Goal: Task Accomplishment & Management: Manage account settings

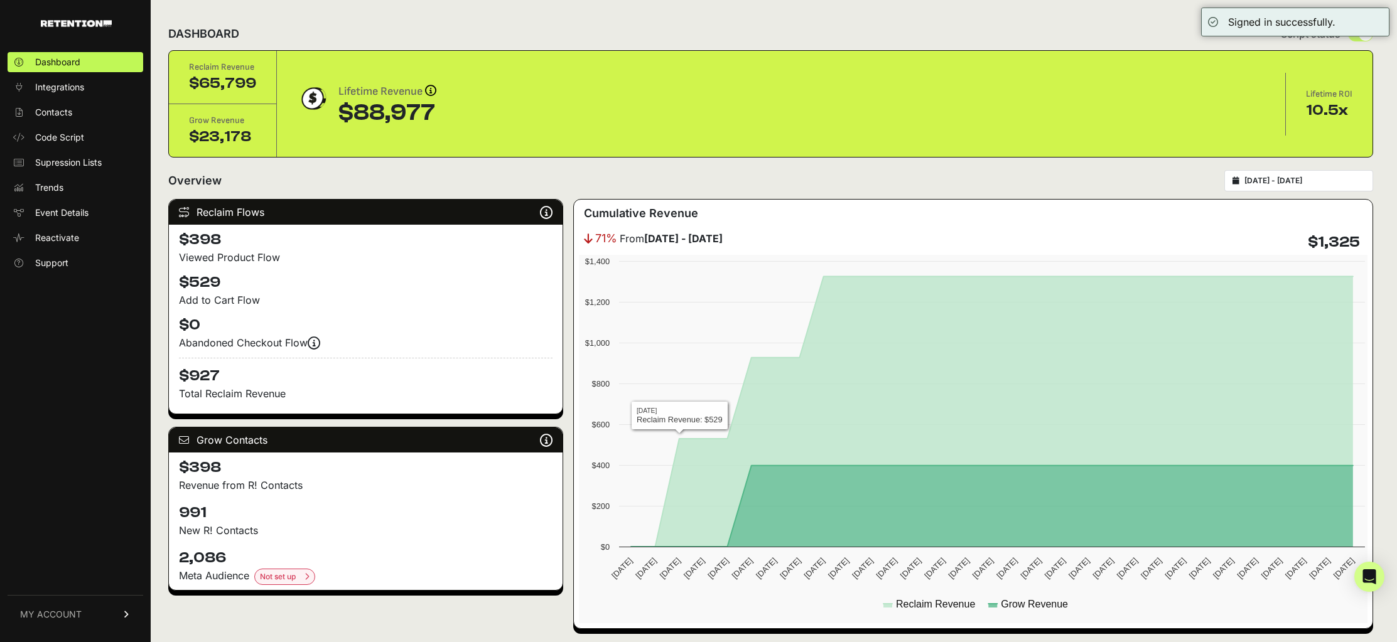
click at [83, 612] on link "MY ACCOUNT" at bounding box center [76, 614] width 136 height 38
click at [95, 500] on span "Account Details" at bounding box center [67, 498] width 65 height 13
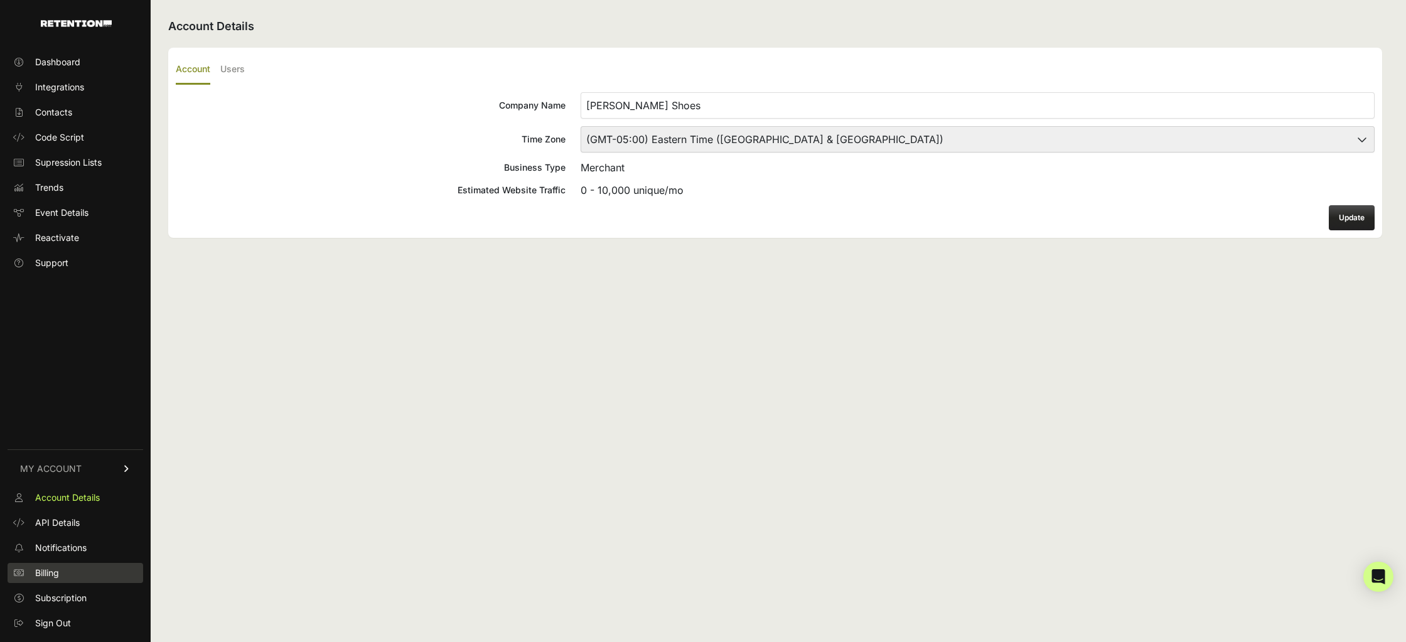
click at [92, 566] on link "Billing" at bounding box center [76, 573] width 136 height 20
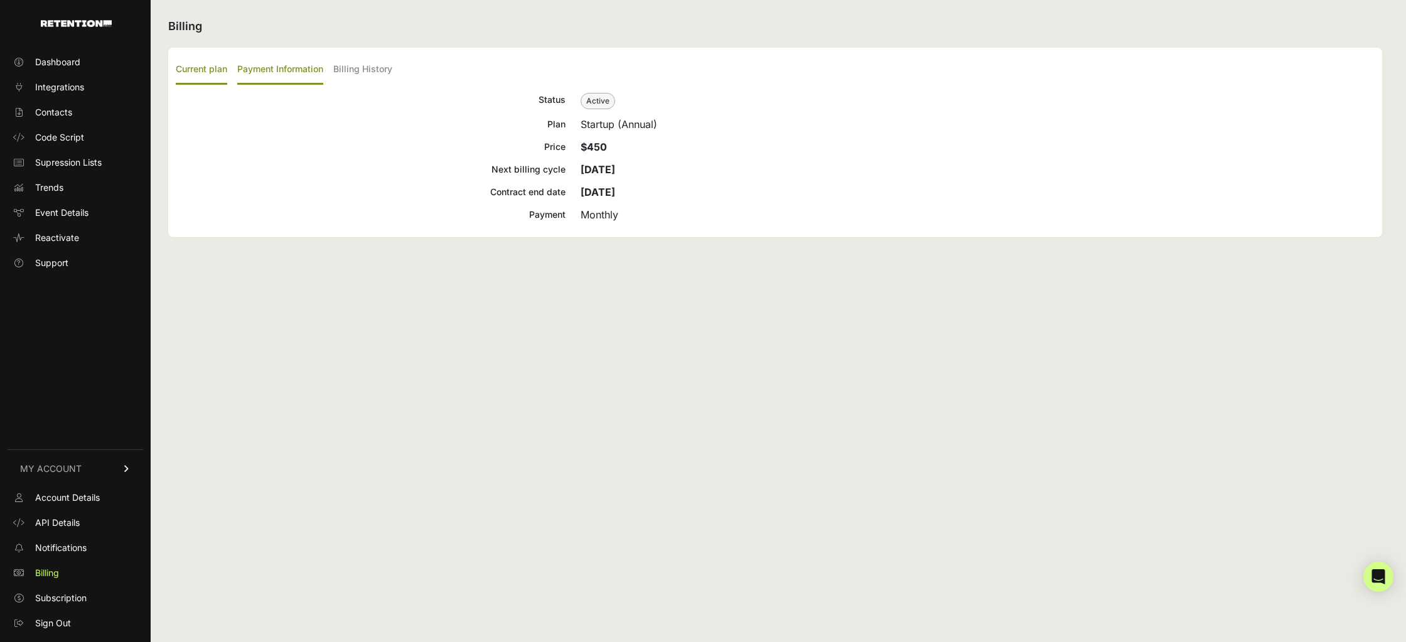
click at [304, 73] on label "Payment Information" at bounding box center [280, 70] width 86 height 30
click at [0, 0] on input "Payment Information" at bounding box center [0, 0] width 0 height 0
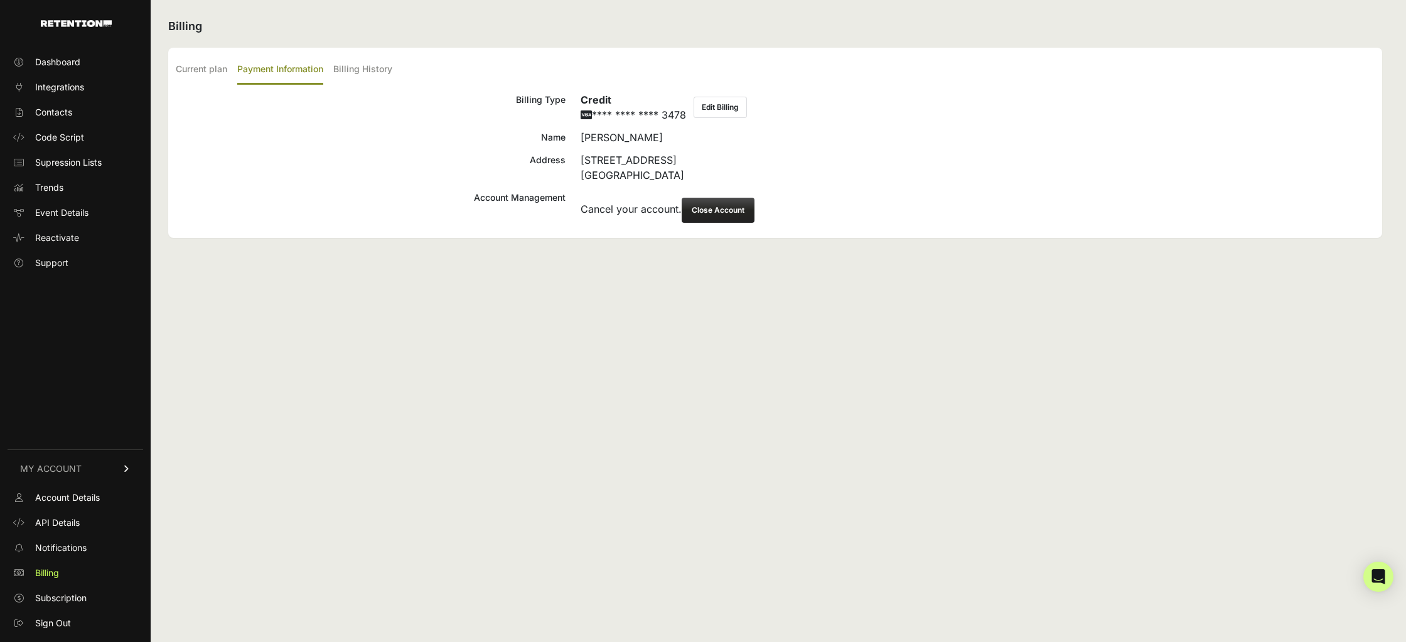
click at [709, 208] on button "Close Account" at bounding box center [718, 210] width 73 height 25
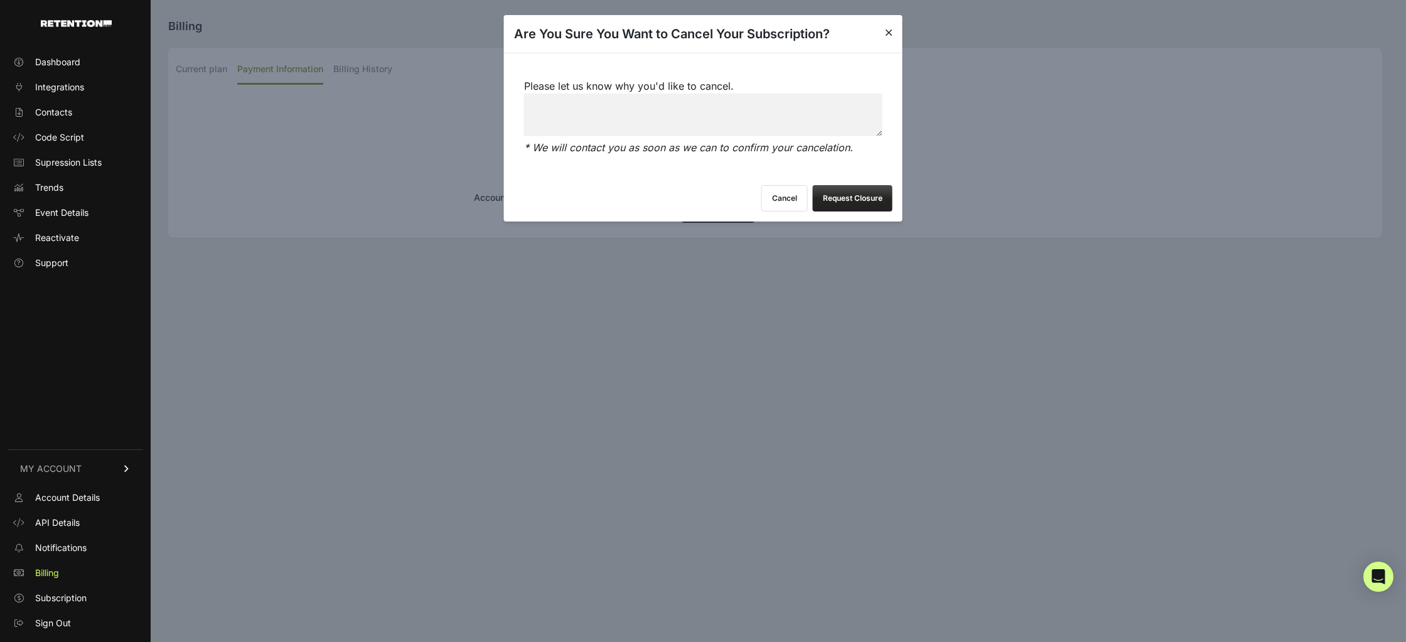
click at [687, 124] on textarea "Please let us know why you'd like to cancel." at bounding box center [703, 115] width 358 height 43
click at [684, 112] on textarea "Please let us know why you'd like to cancel." at bounding box center [703, 115] width 358 height 43
type textarea "Changes in the company direction, moving to another provider."
click at [837, 196] on button "Request Closure" at bounding box center [853, 198] width 80 height 26
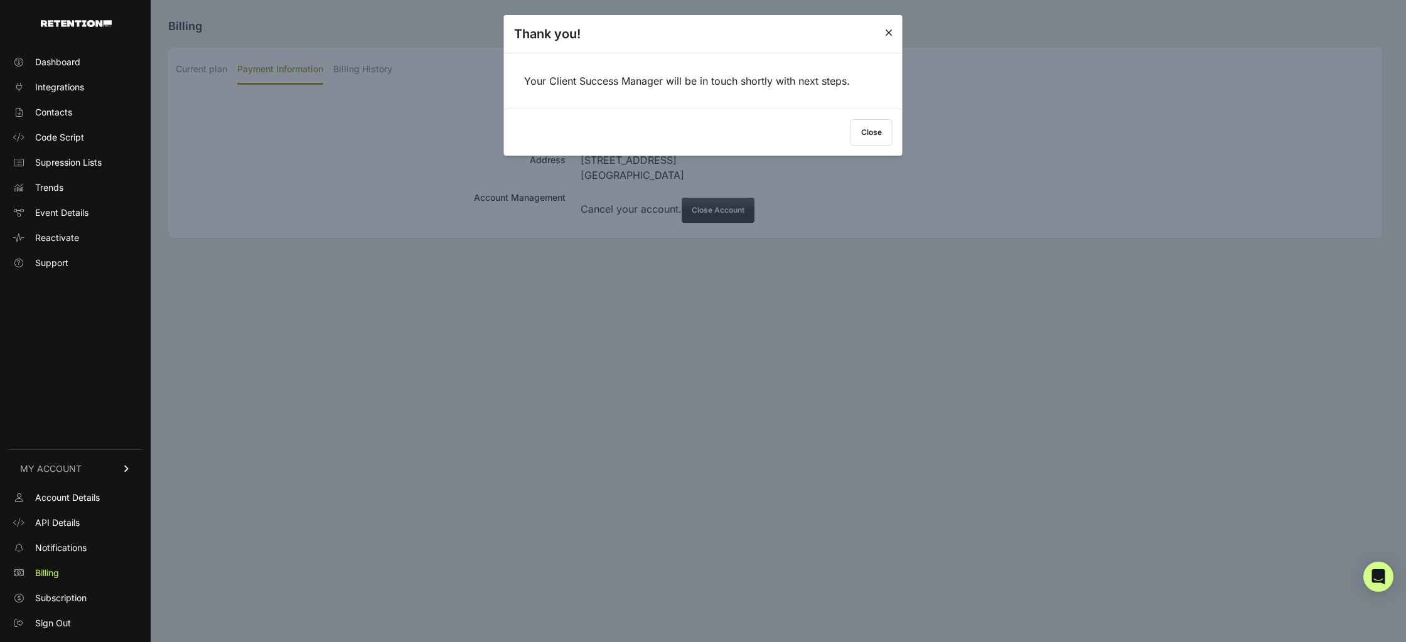
click at [862, 129] on button "Close" at bounding box center [872, 132] width 42 height 26
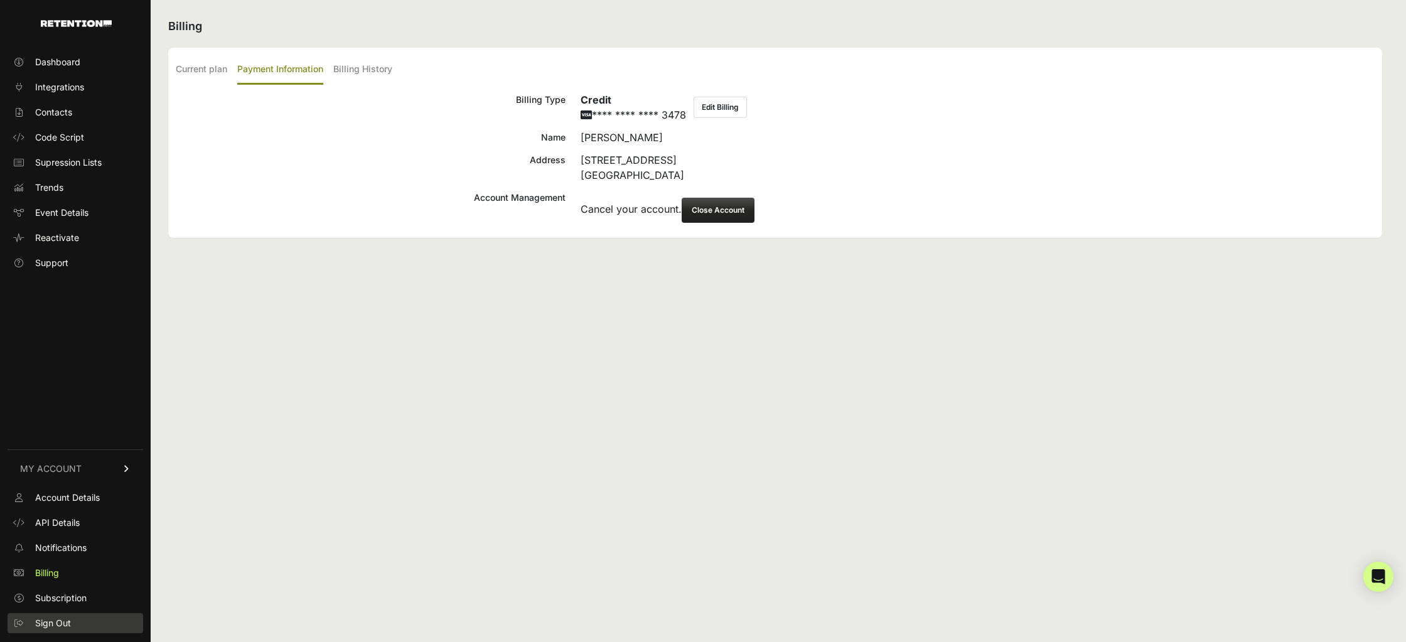
click at [45, 621] on span "Sign Out" at bounding box center [53, 623] width 36 height 13
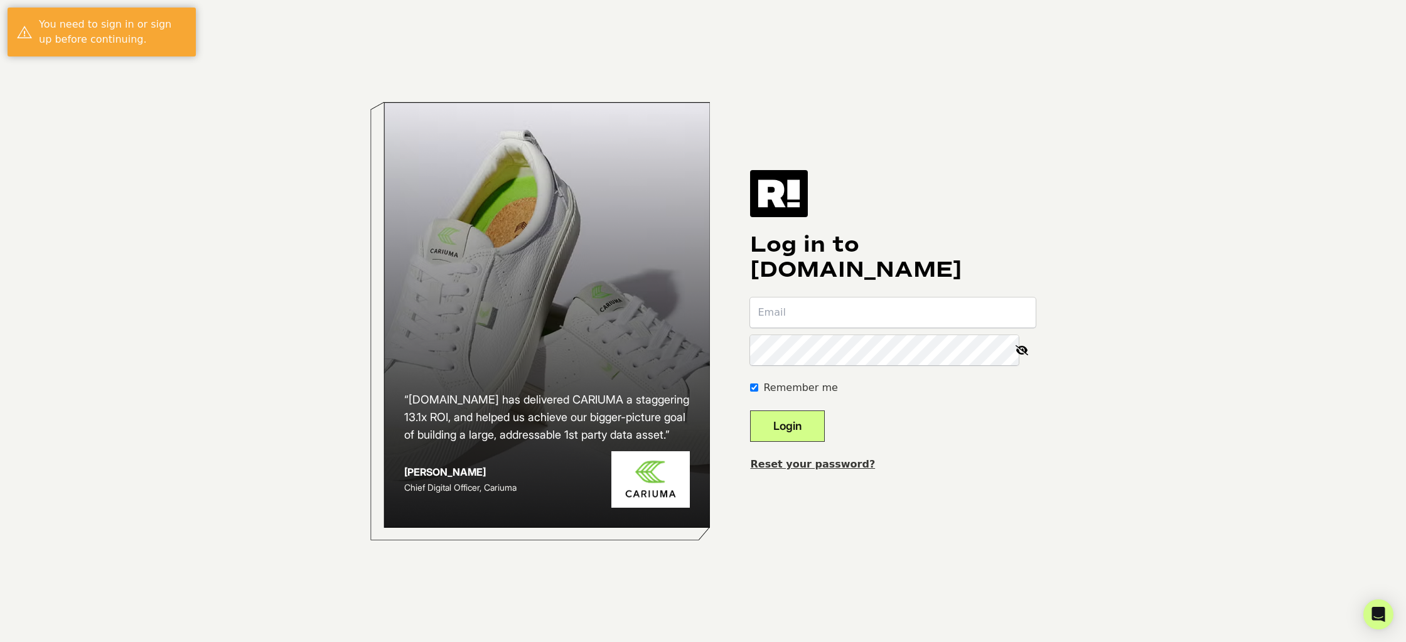
type input "artem@acemarks.com"
click at [818, 430] on button "Login" at bounding box center [787, 426] width 75 height 31
